Goal: Information Seeking & Learning: Learn about a topic

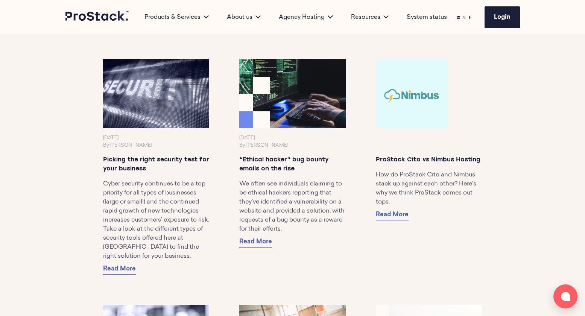
scroll to position [5329, 0]
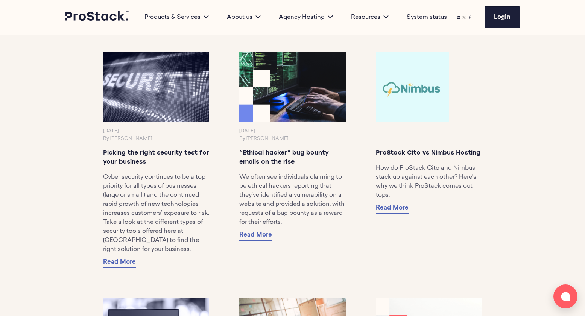
click at [416, 113] on img at bounding box center [411, 87] width 75 height 73
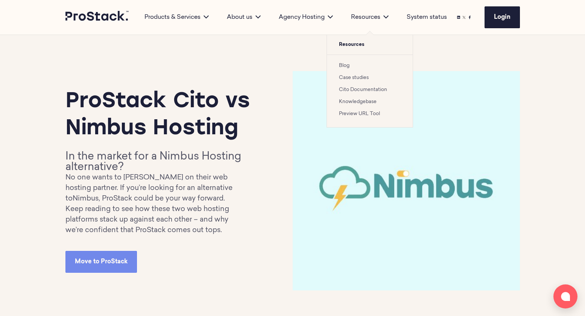
click at [385, 15] on icon at bounding box center [385, 16] width 5 height 5
click at [347, 65] on link "Blog" at bounding box center [344, 65] width 11 height 5
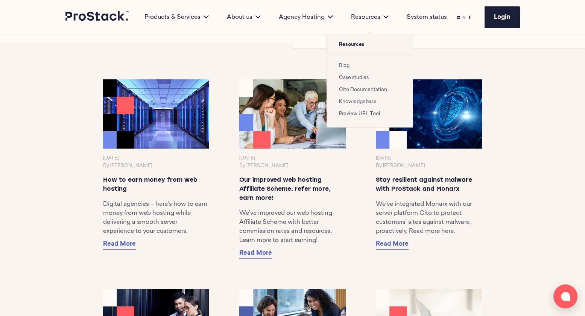
scroll to position [429, 0]
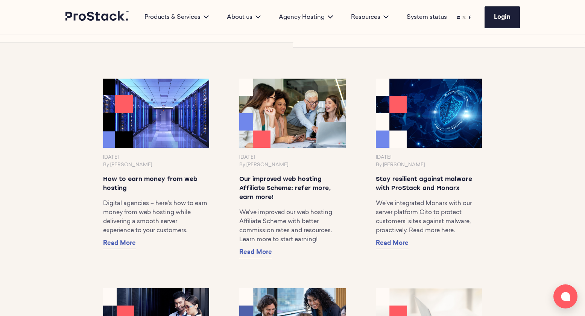
click at [173, 131] on img at bounding box center [156, 113] width 112 height 73
